Goal: Task Accomplishment & Management: Manage account settings

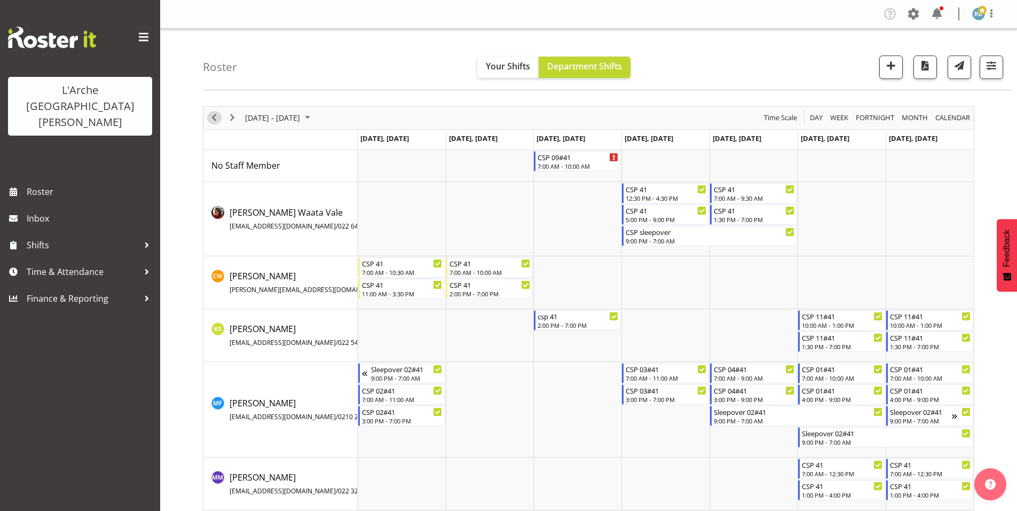
click at [214, 113] on span "Previous" at bounding box center [214, 117] width 13 height 13
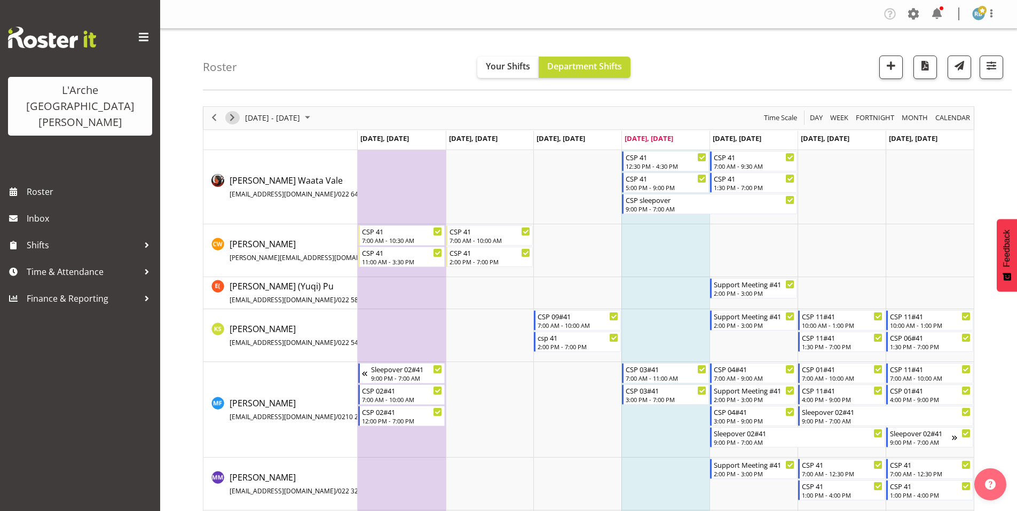
click at [233, 113] on span "Next" at bounding box center [232, 117] width 13 height 13
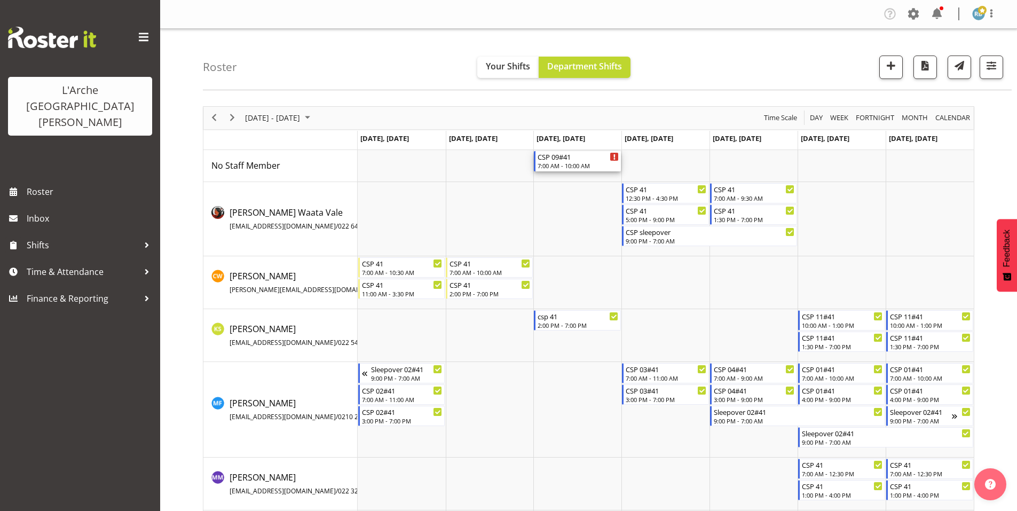
click at [555, 161] on div "7:00 AM - 10:00 AM" at bounding box center [578, 165] width 81 height 9
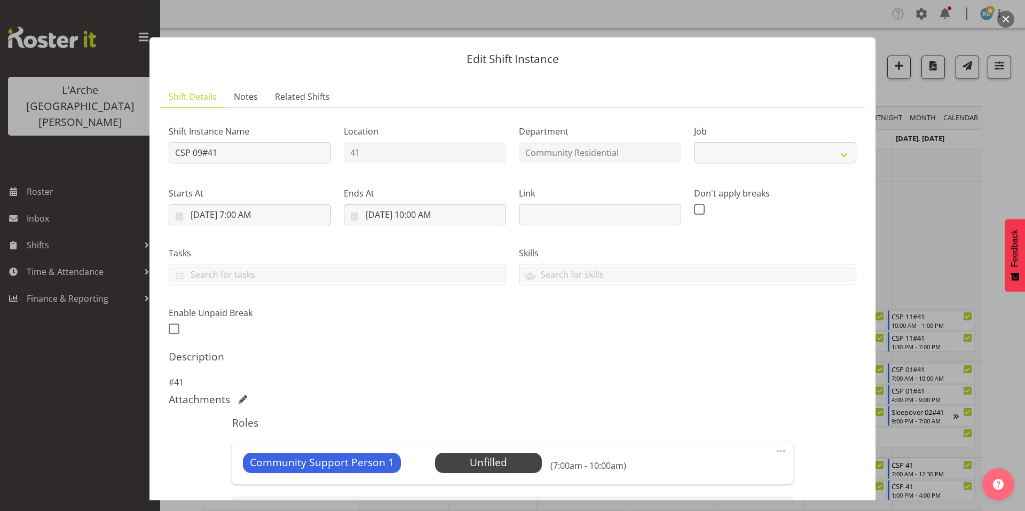
select select "2"
click at [460, 455] on span "Select Employee" at bounding box center [489, 462] width 80 height 15
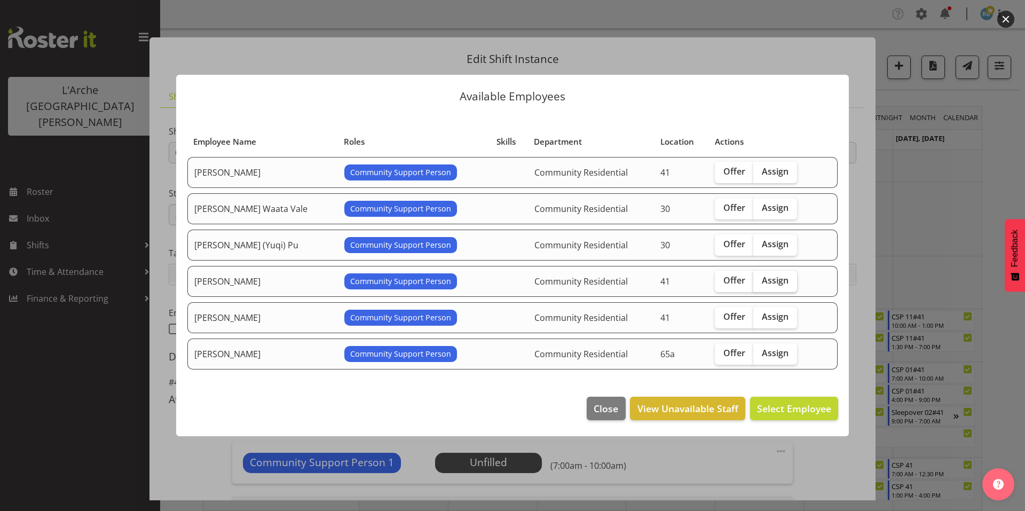
click at [762, 276] on span "Assign" at bounding box center [775, 280] width 27 height 11
click at [755, 277] on input "Assign" at bounding box center [757, 280] width 7 height 7
checkbox input "true"
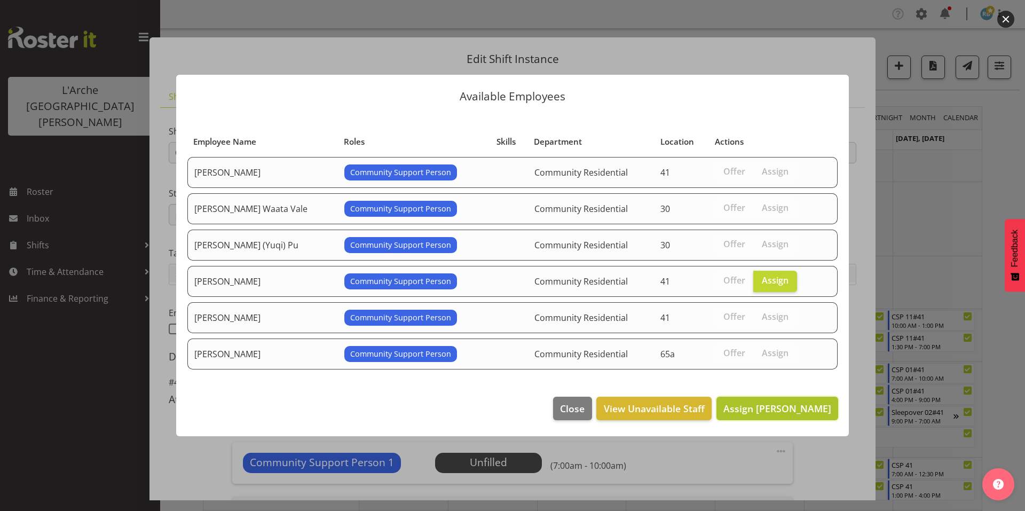
click at [802, 397] on button "Assign [PERSON_NAME]" at bounding box center [778, 408] width 122 height 23
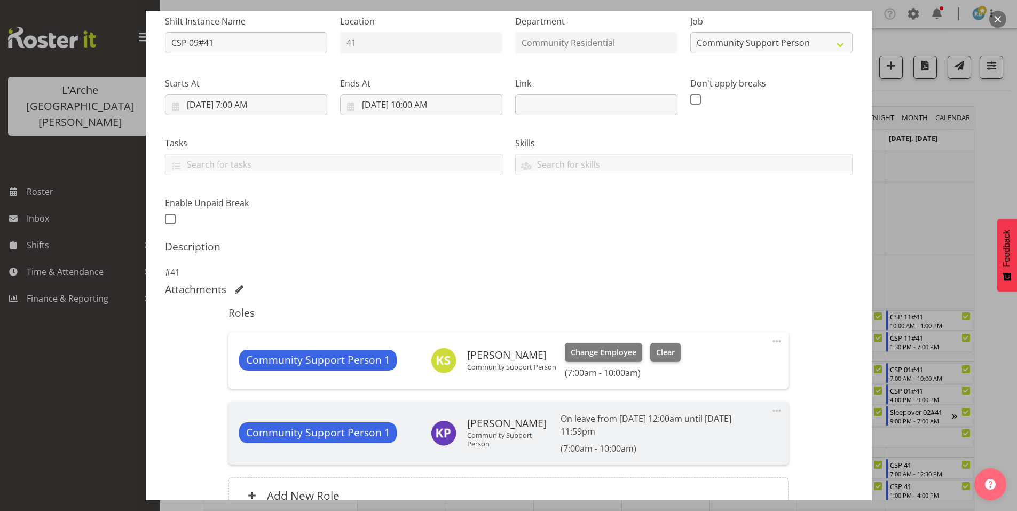
scroll to position [137, 0]
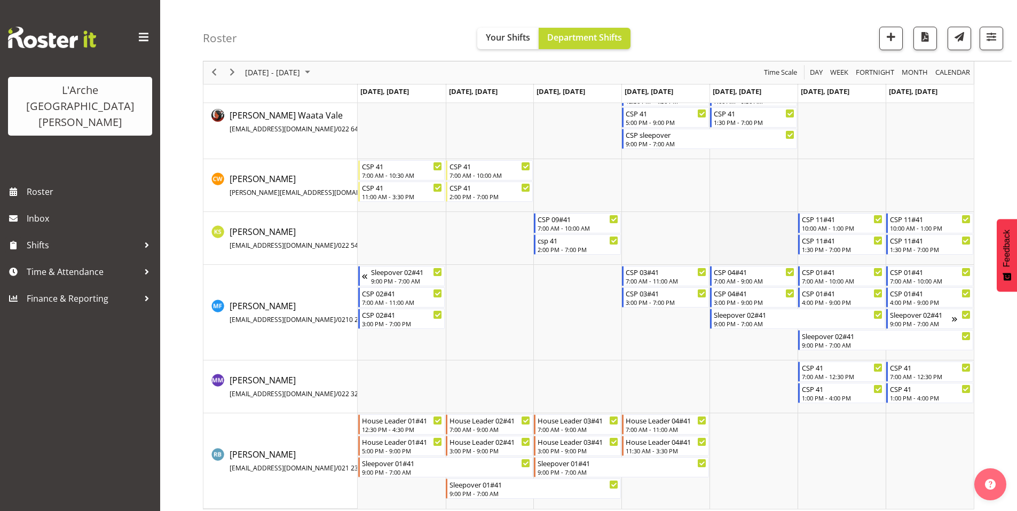
scroll to position [66, 0]
click at [233, 74] on span "Next" at bounding box center [232, 72] width 13 height 13
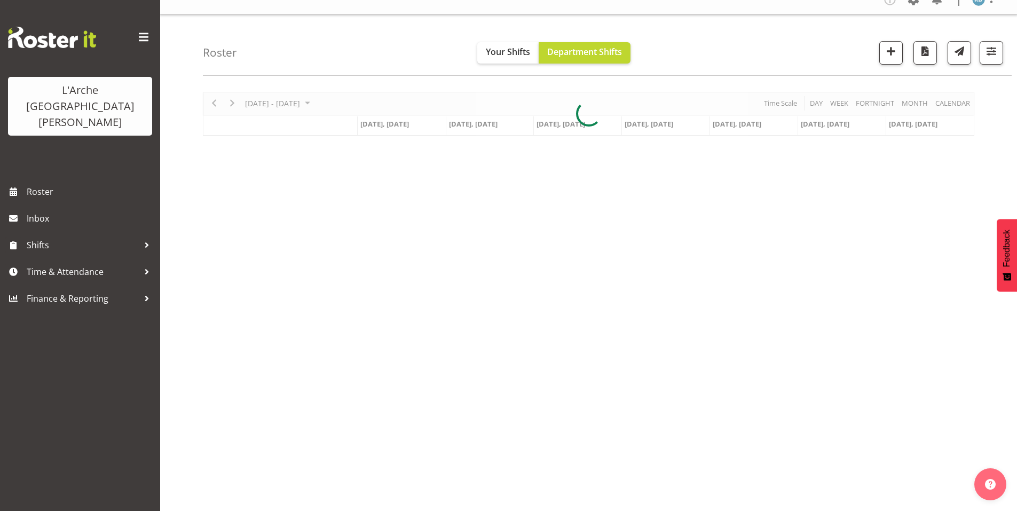
scroll to position [9, 0]
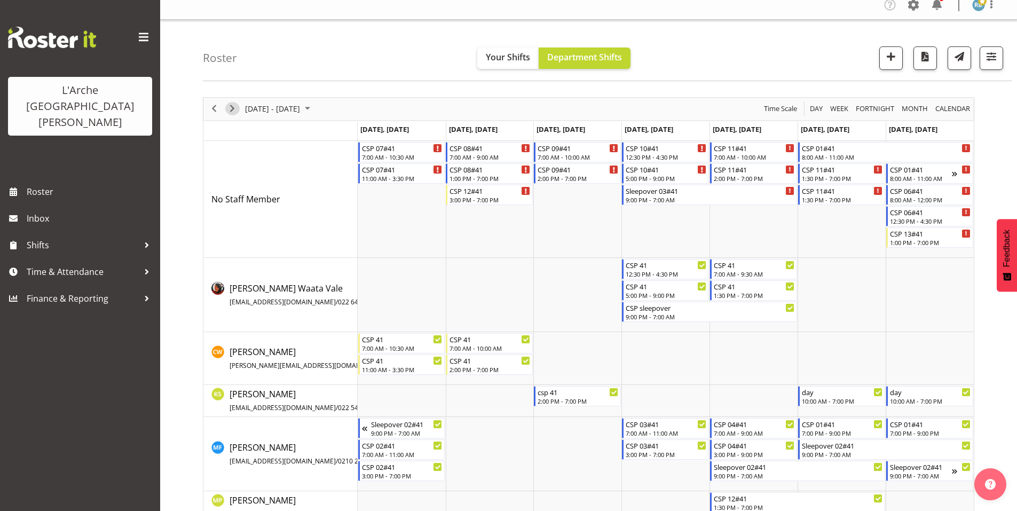
click at [233, 102] on span "Next" at bounding box center [232, 108] width 13 height 13
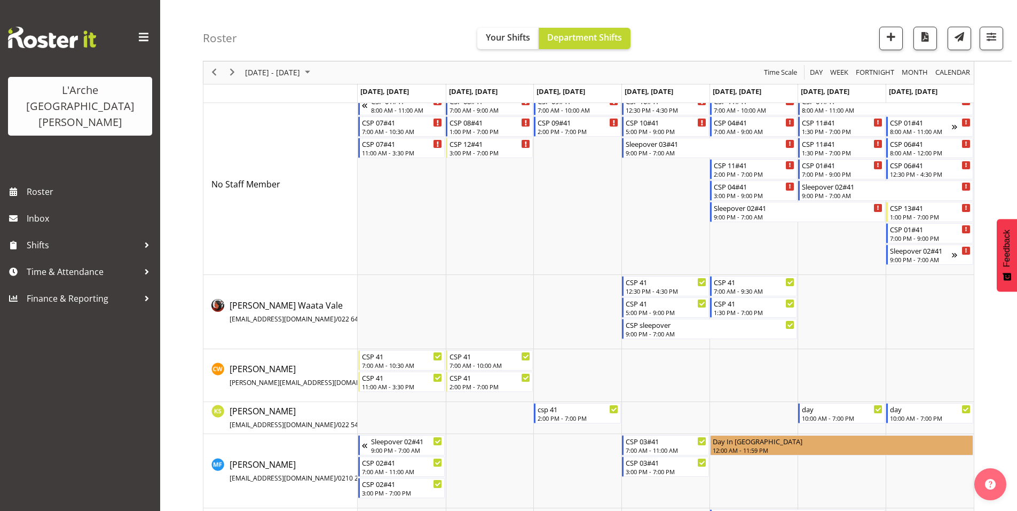
scroll to position [54, 0]
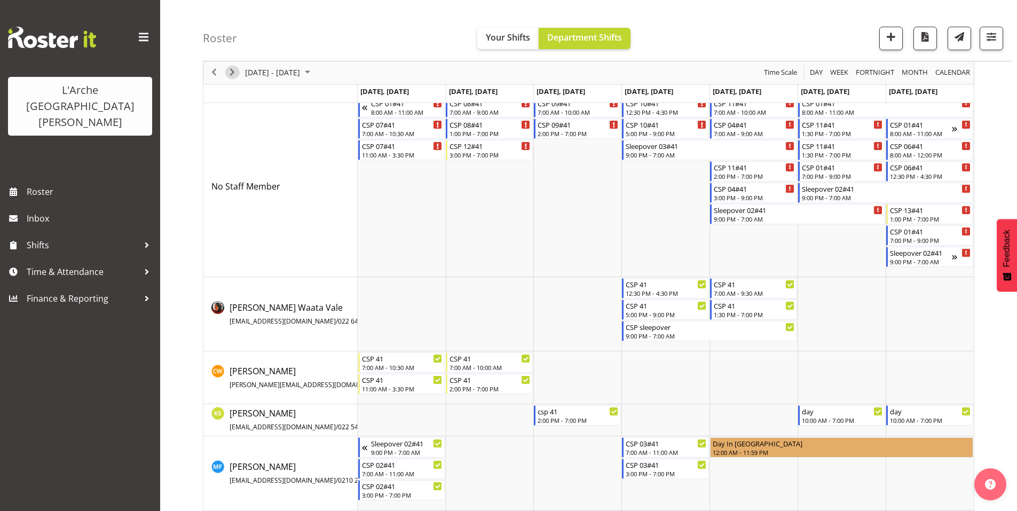
click at [235, 69] on span "Next" at bounding box center [232, 72] width 13 height 13
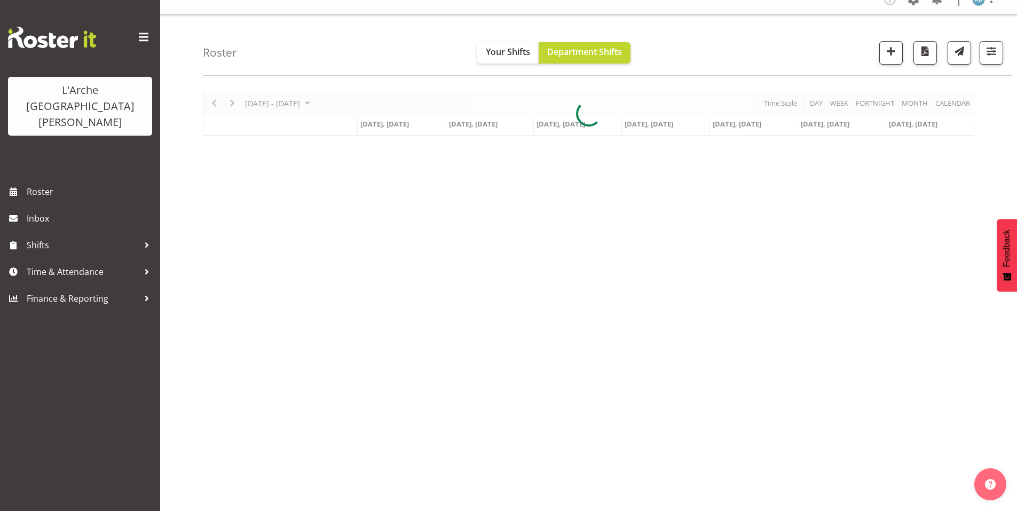
scroll to position [9, 0]
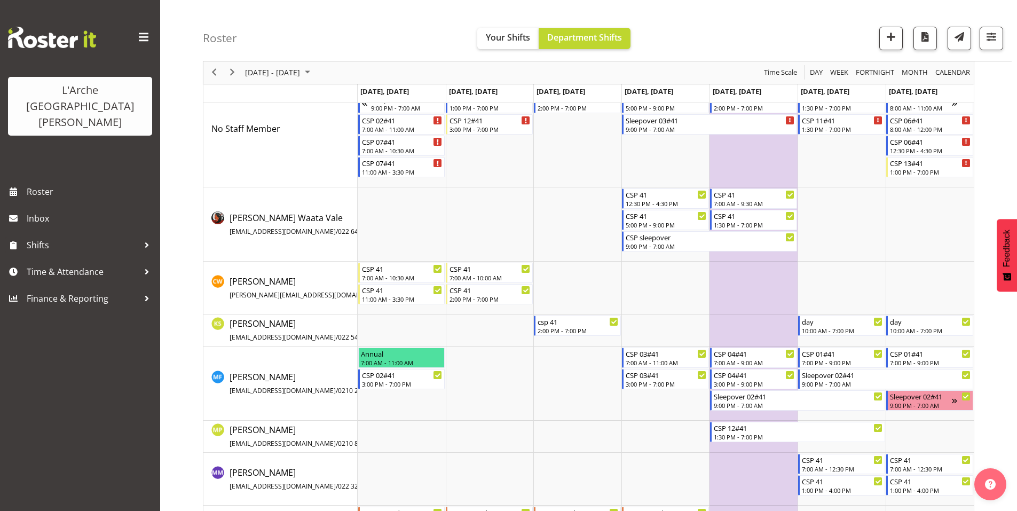
scroll to position [80, 0]
click at [232, 74] on span "Next" at bounding box center [232, 72] width 13 height 13
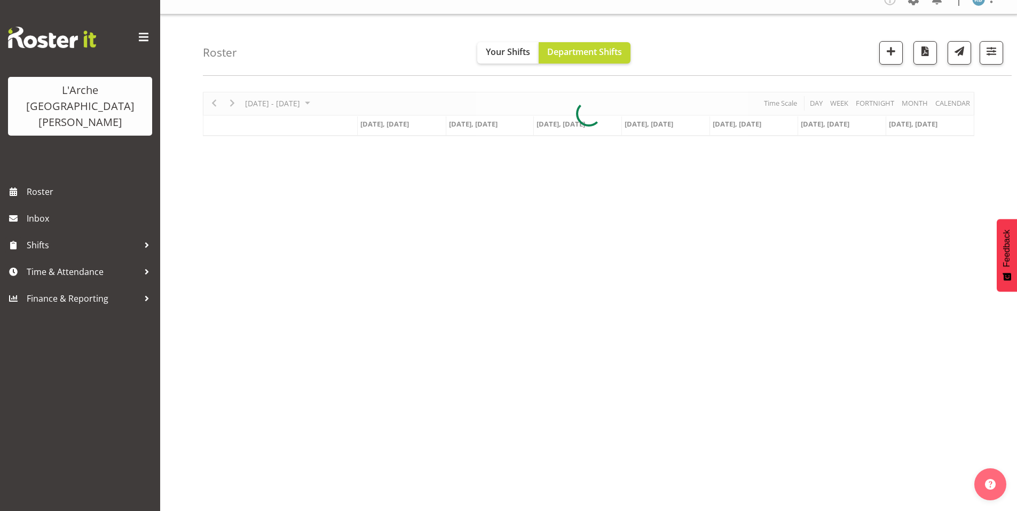
scroll to position [9, 0]
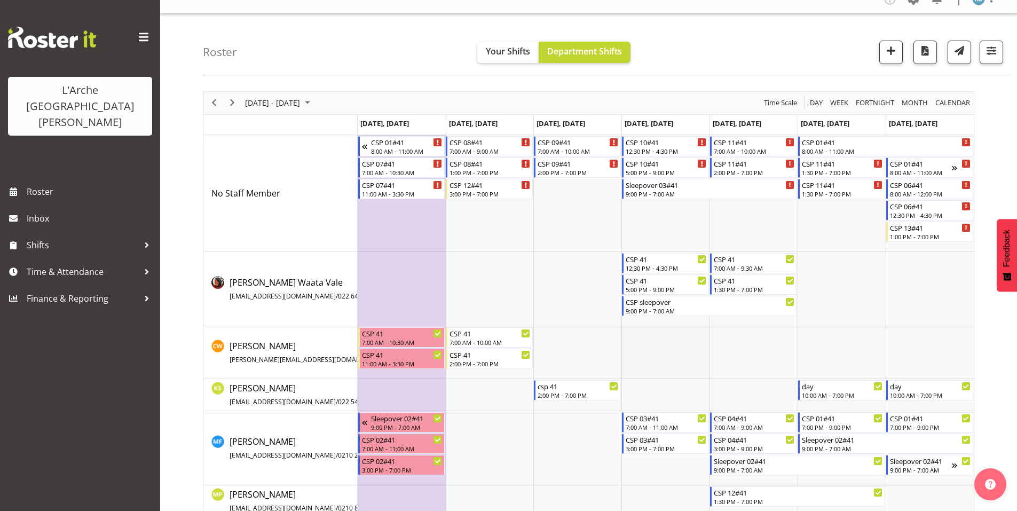
scroll to position [173, 0]
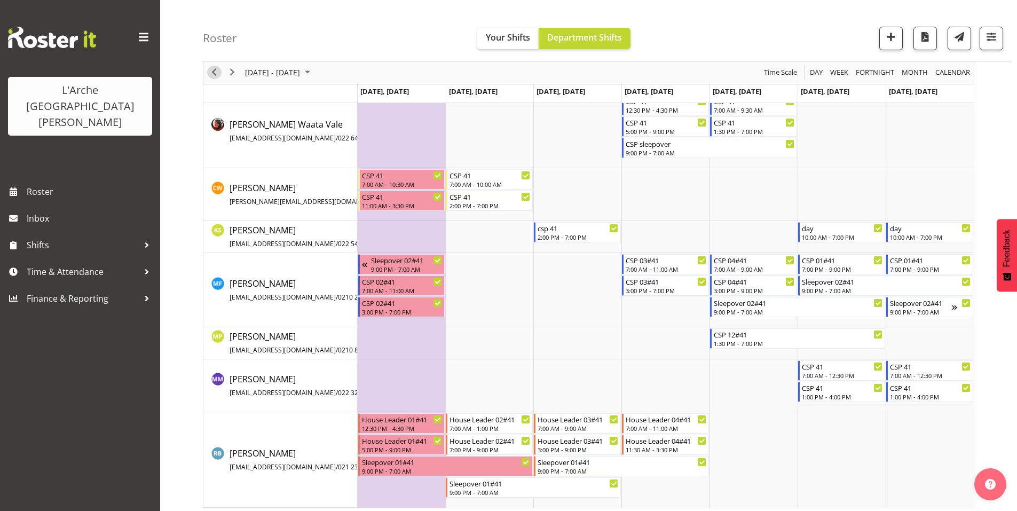
click at [214, 73] on span "Previous" at bounding box center [214, 72] width 13 height 13
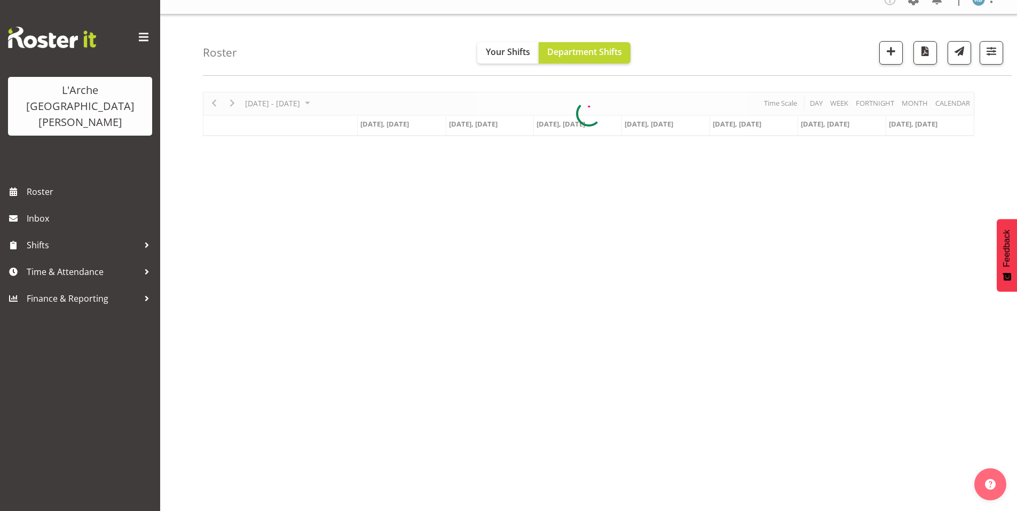
scroll to position [9, 0]
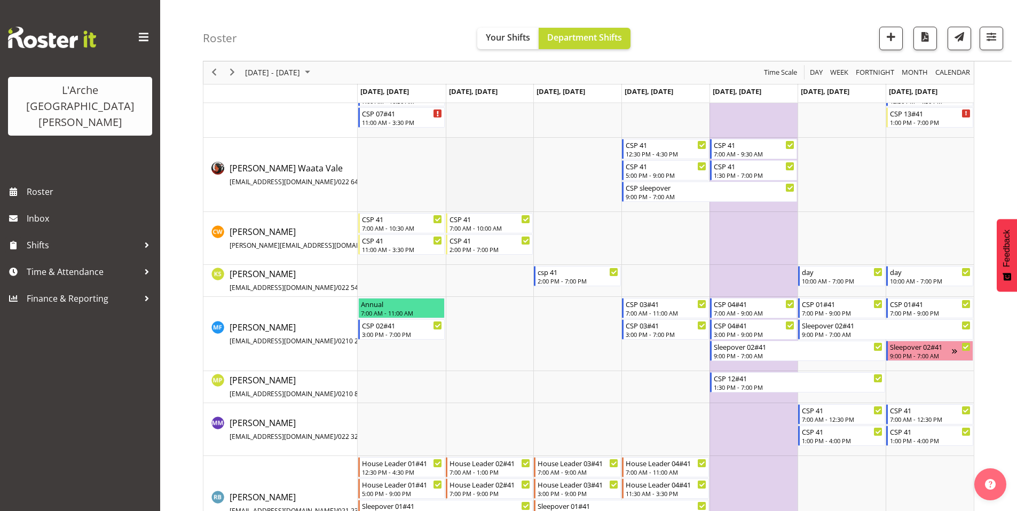
scroll to position [130, 0]
click at [215, 70] on span "Previous" at bounding box center [214, 72] width 13 height 13
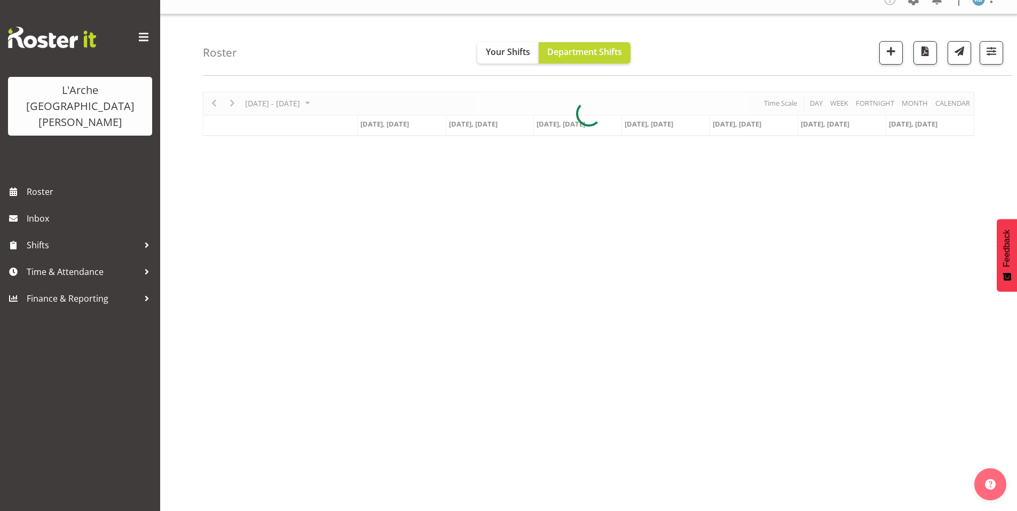
scroll to position [9, 0]
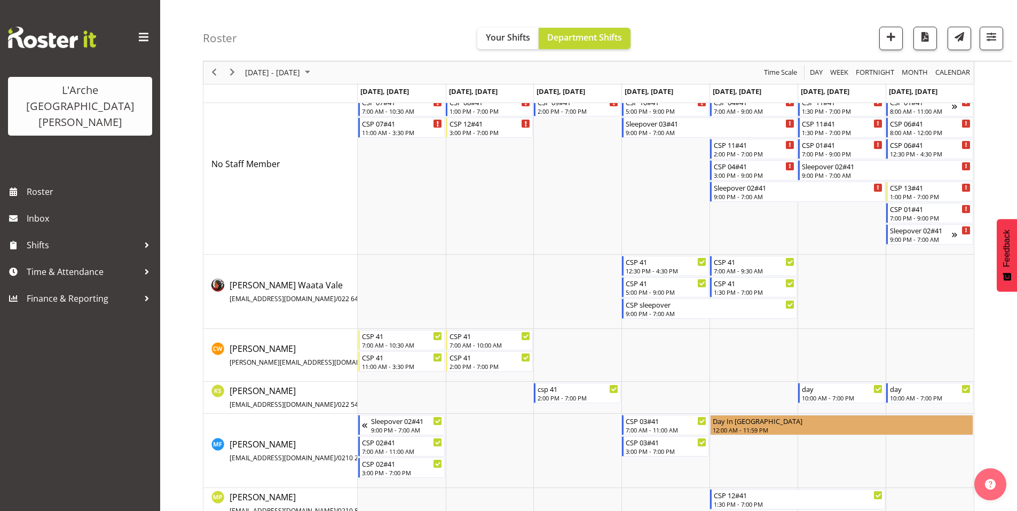
scroll to position [75, 0]
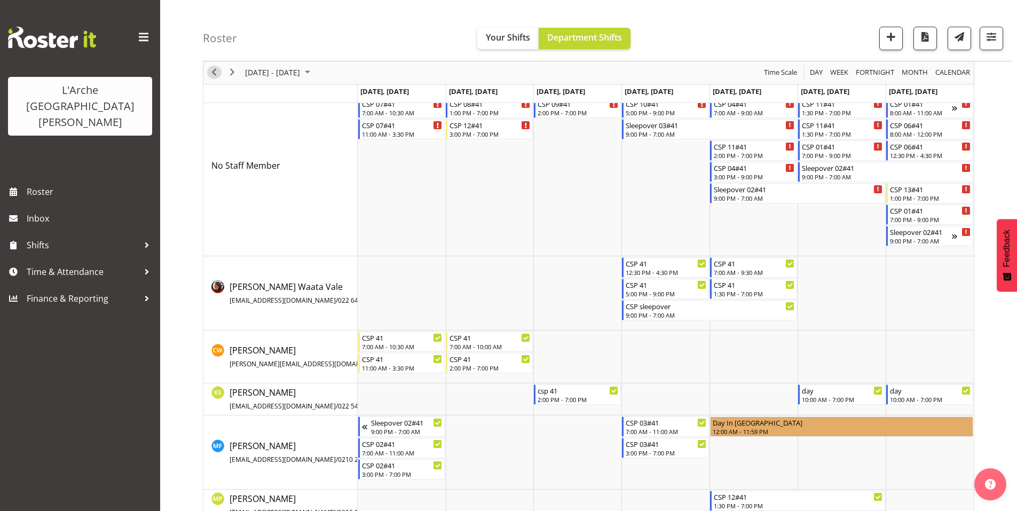
click at [212, 72] on span "Previous" at bounding box center [214, 72] width 13 height 13
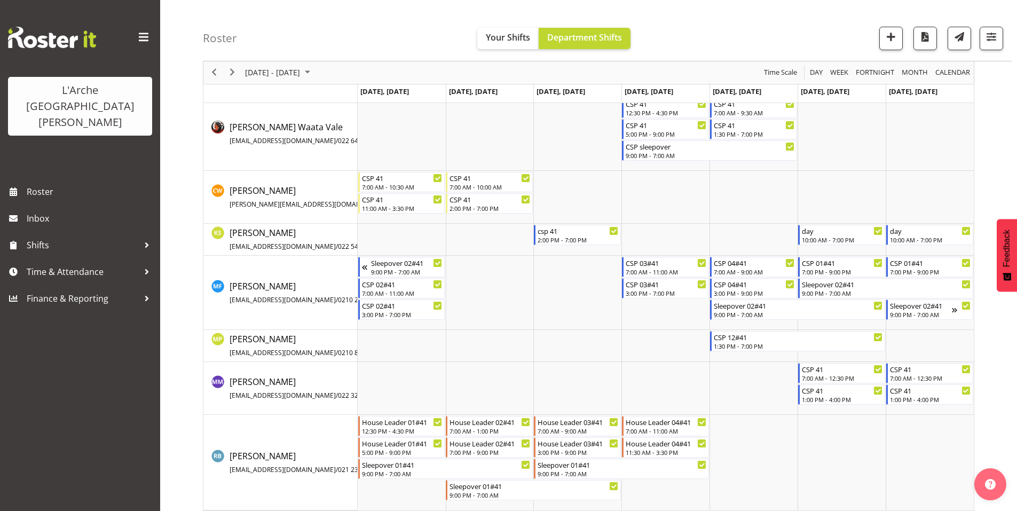
scroll to position [173, 0]
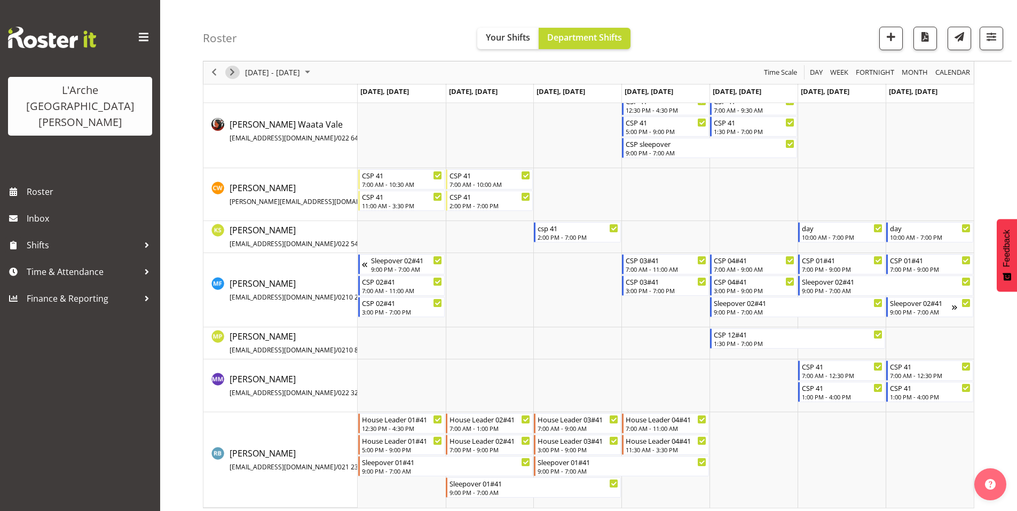
click at [234, 69] on span "Next" at bounding box center [232, 72] width 13 height 13
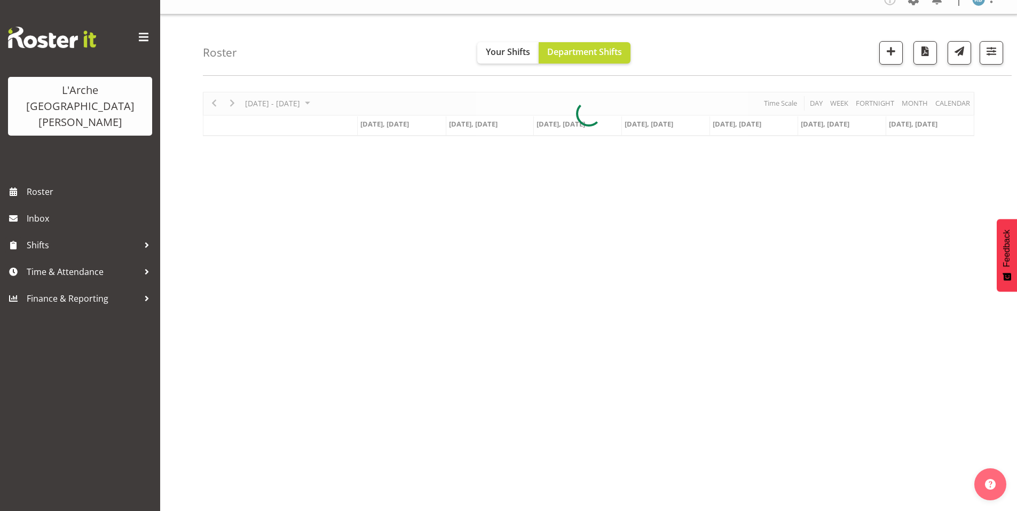
scroll to position [9, 0]
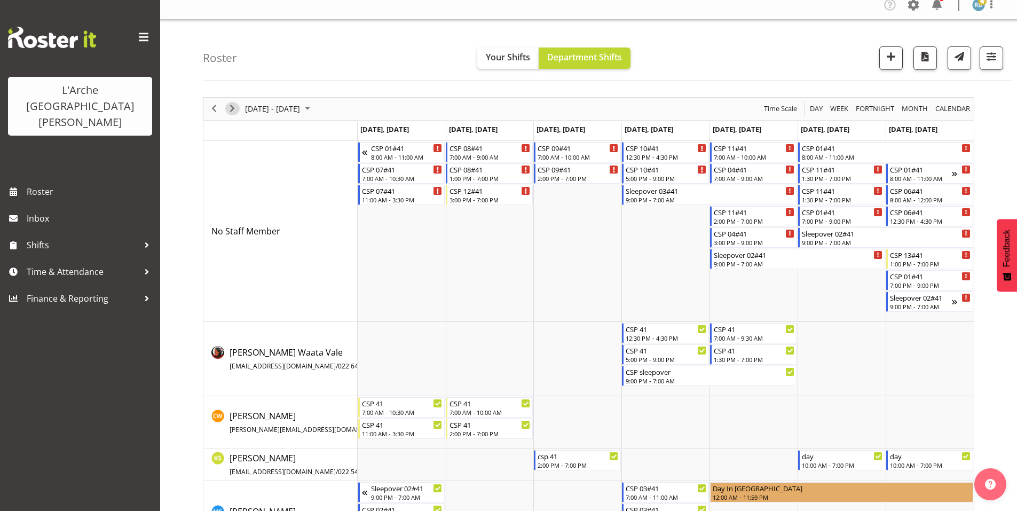
click at [231, 104] on span "Next" at bounding box center [232, 108] width 13 height 13
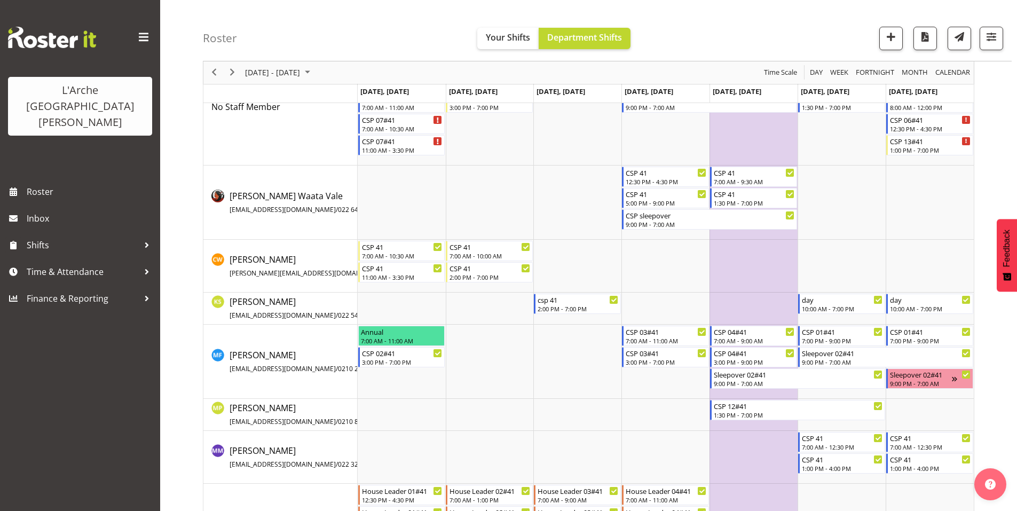
scroll to position [101, 0]
